Goal: Task Accomplishment & Management: Manage account settings

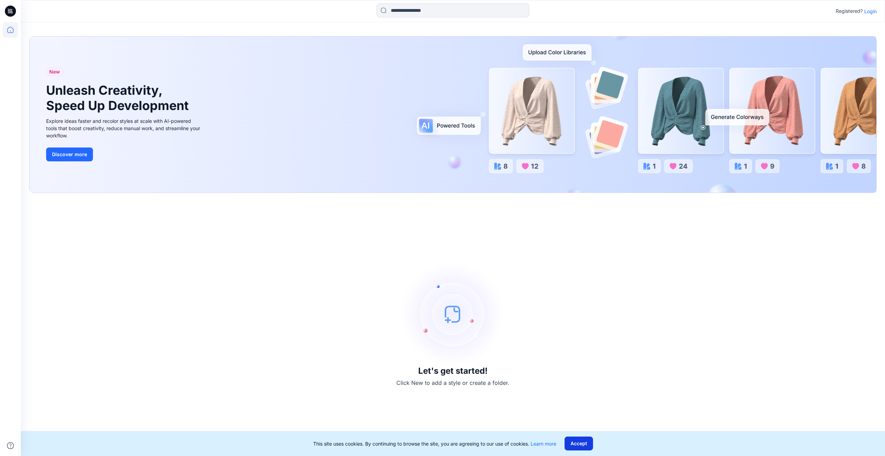
click at [592, 442] on button "Accept" at bounding box center [579, 443] width 28 height 14
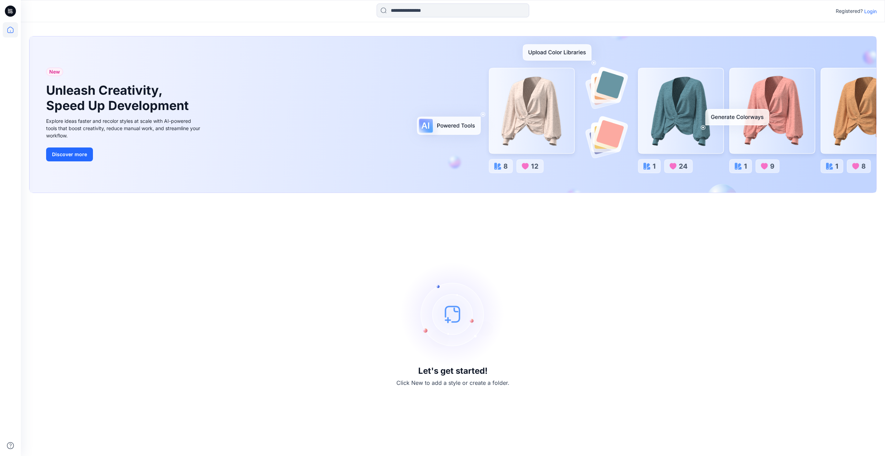
click at [872, 12] on p "Login" at bounding box center [871, 11] width 12 height 7
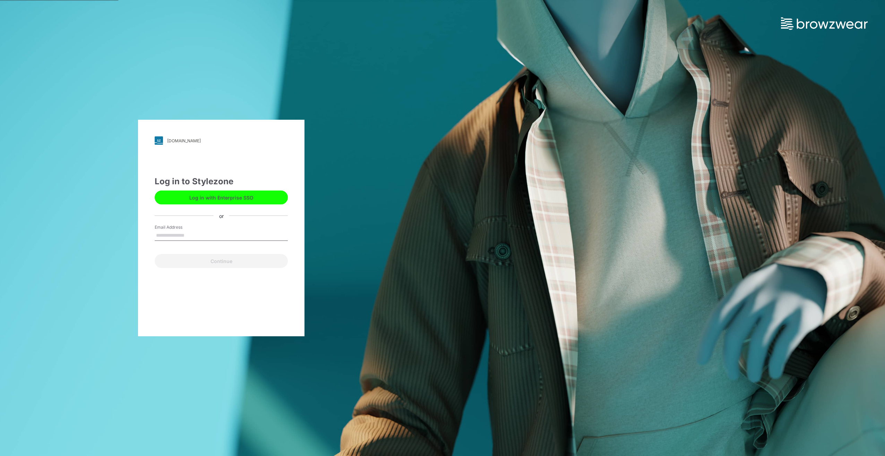
click at [188, 234] on input "Email Address" at bounding box center [221, 235] width 133 height 10
type input "**********"
click at [202, 258] on button "Continue" at bounding box center [221, 261] width 133 height 14
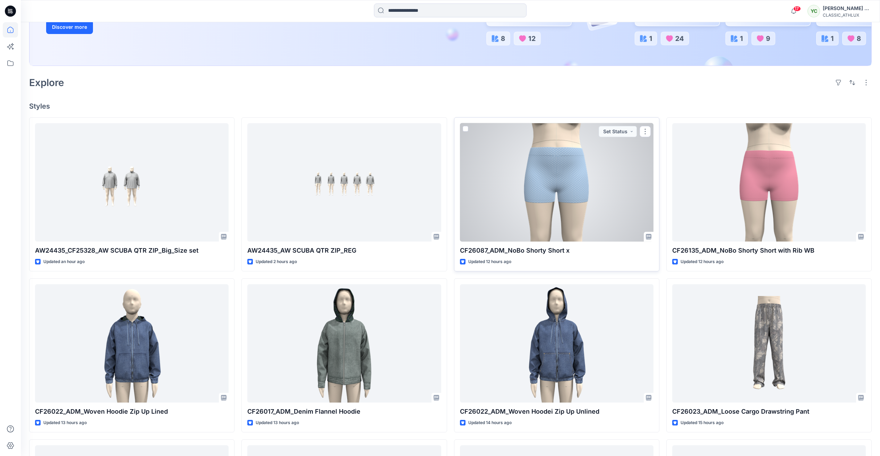
scroll to position [139, 0]
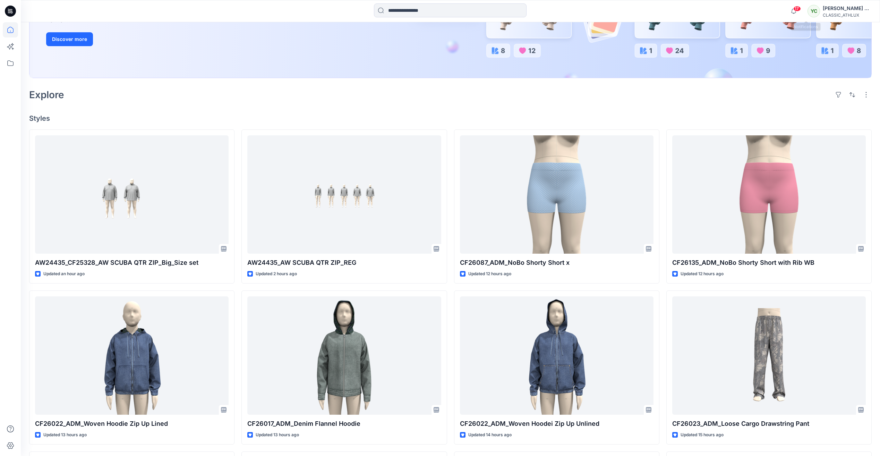
click at [801, 9] on span "17" at bounding box center [798, 9] width 8 height 6
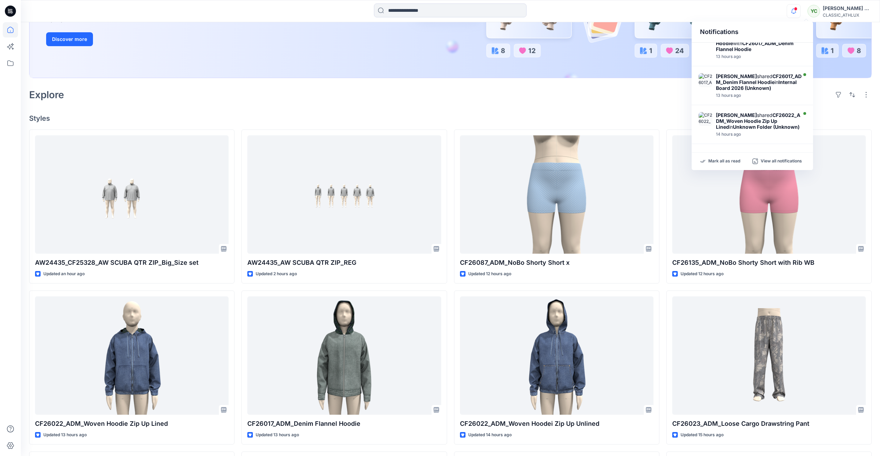
scroll to position [349, 0]
